Goal: Task Accomplishment & Management: Manage account settings

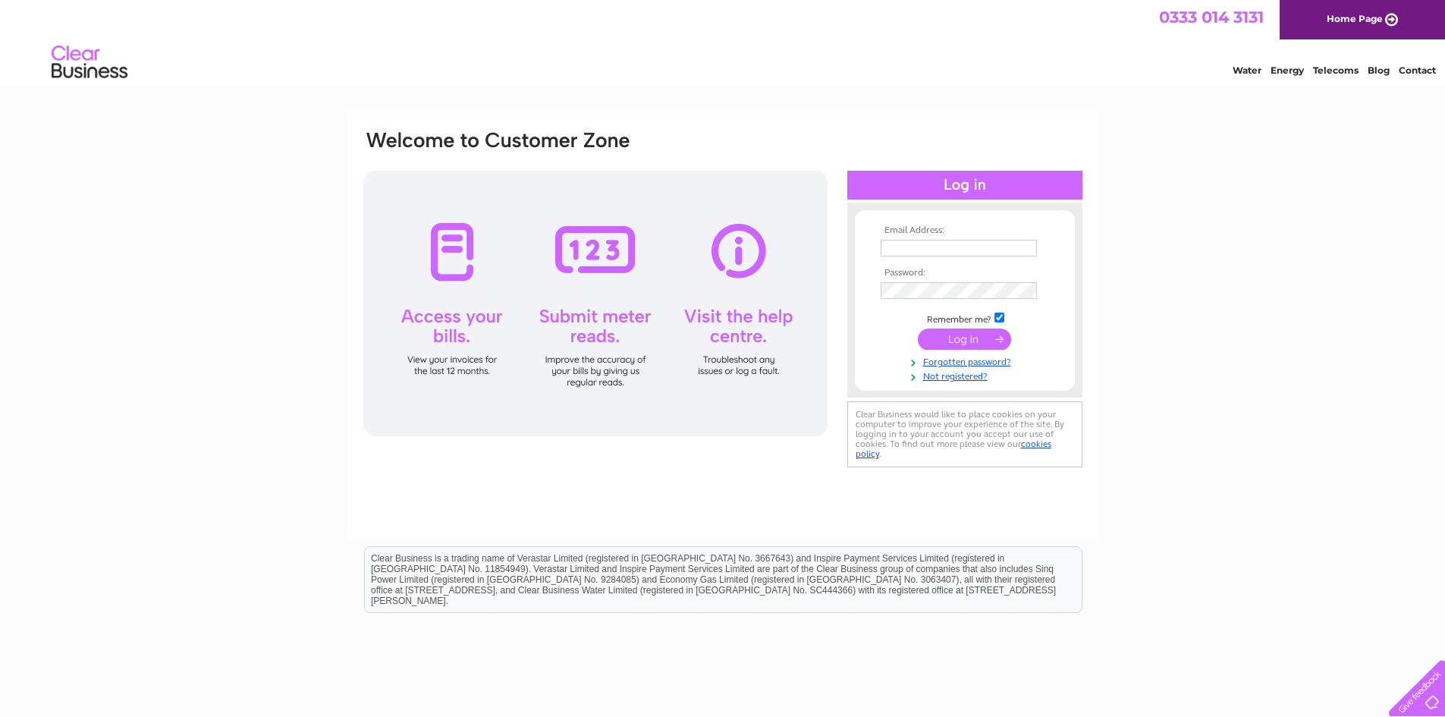
type input "[EMAIL_ADDRESS][DOMAIN_NAME]"
click at [964, 337] on input "submit" at bounding box center [964, 340] width 93 height 21
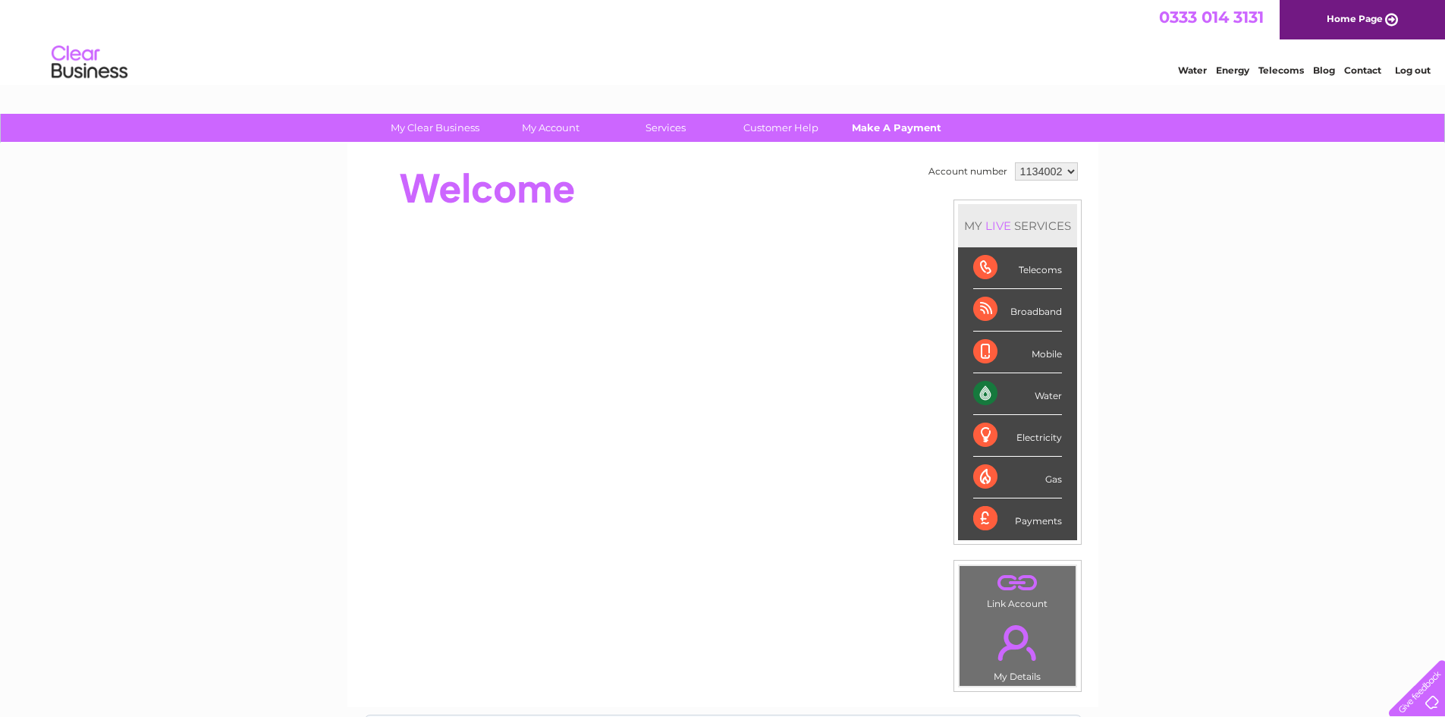
click at [880, 129] on link "Make A Payment" at bounding box center [896, 128] width 125 height 28
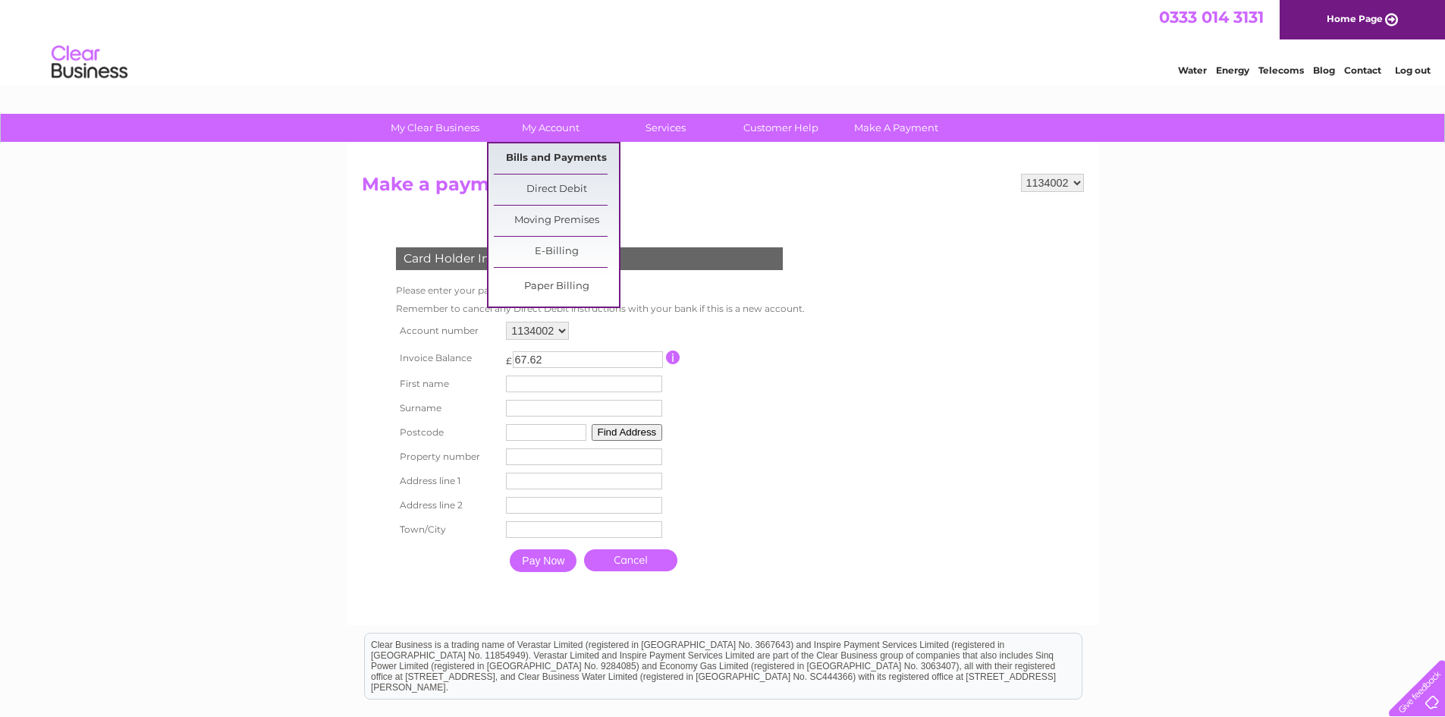
click at [539, 148] on link "Bills and Payments" at bounding box center [556, 158] width 125 height 30
click at [539, 152] on link "Bills and Payments" at bounding box center [556, 158] width 125 height 30
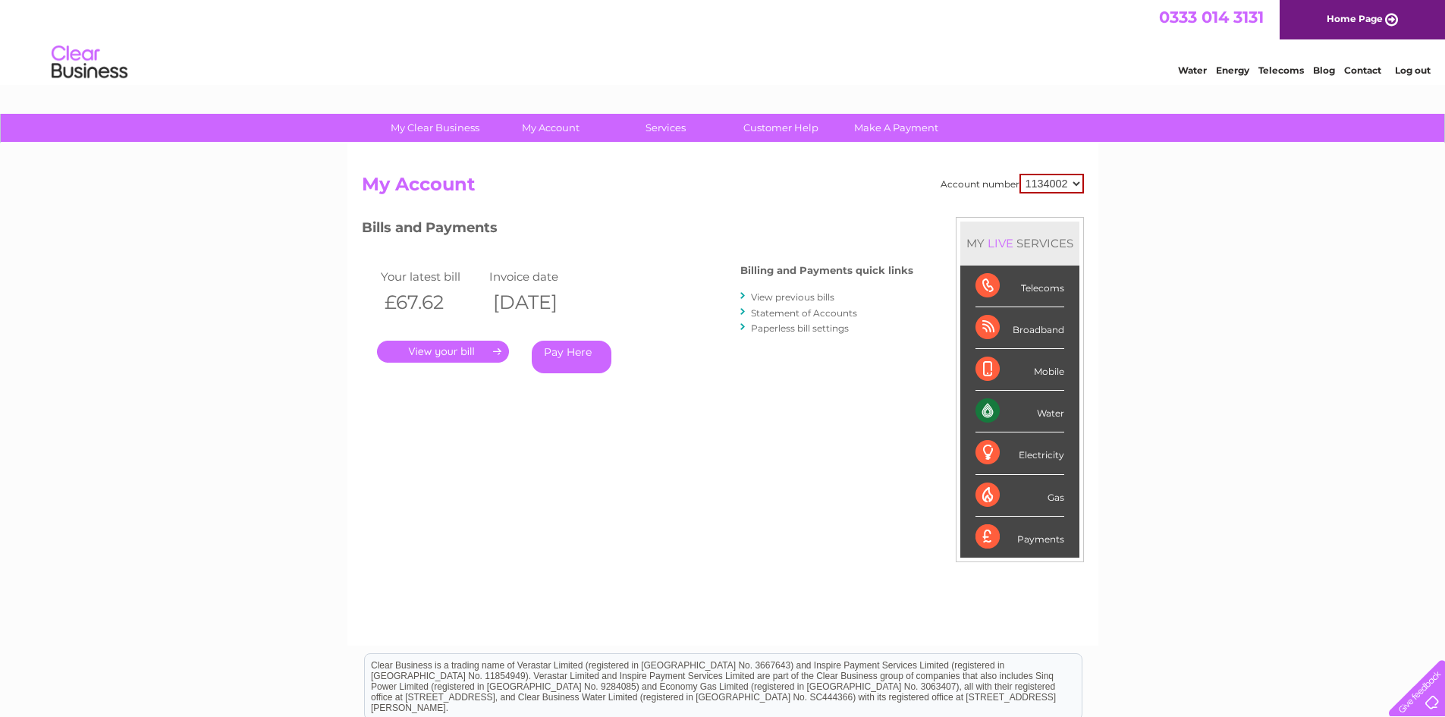
click at [434, 351] on link "." at bounding box center [443, 352] width 132 height 22
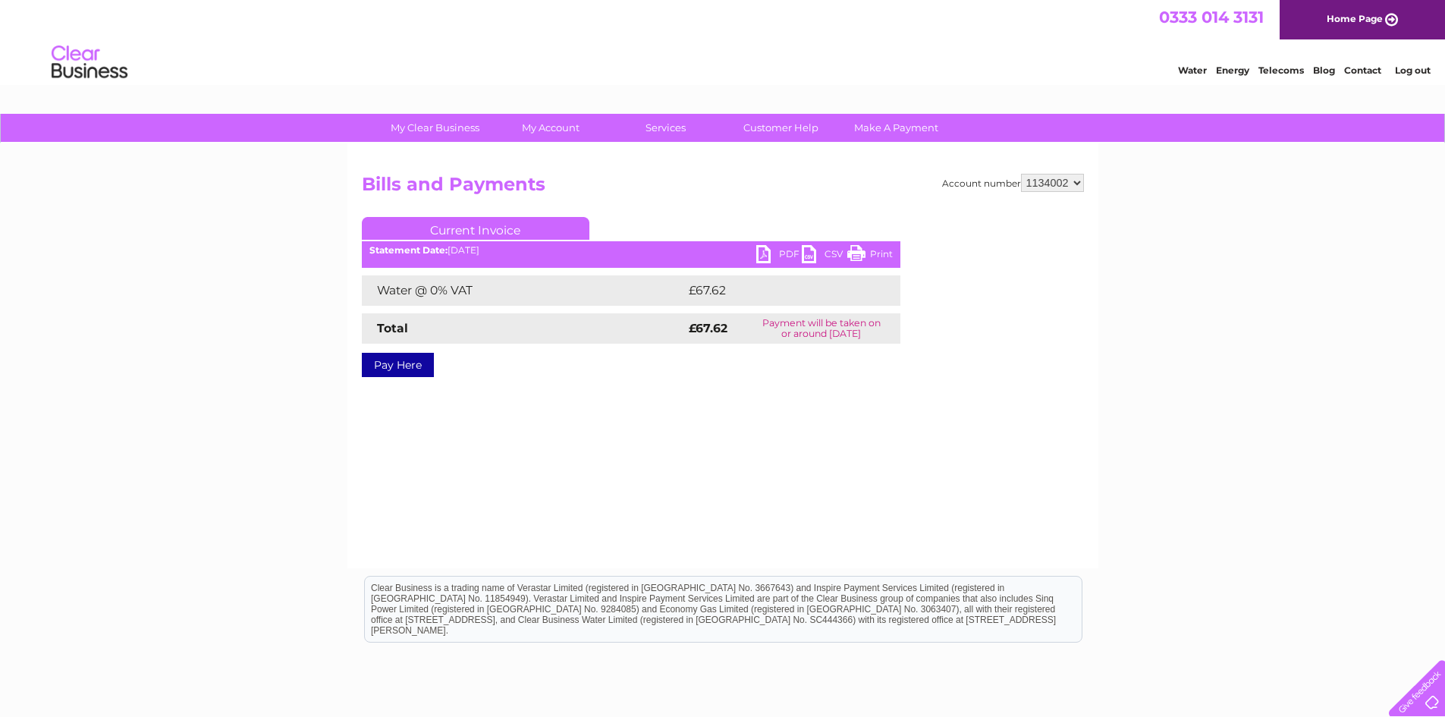
click at [772, 253] on link "PDF" at bounding box center [779, 256] width 46 height 22
